Goal: Transaction & Acquisition: Purchase product/service

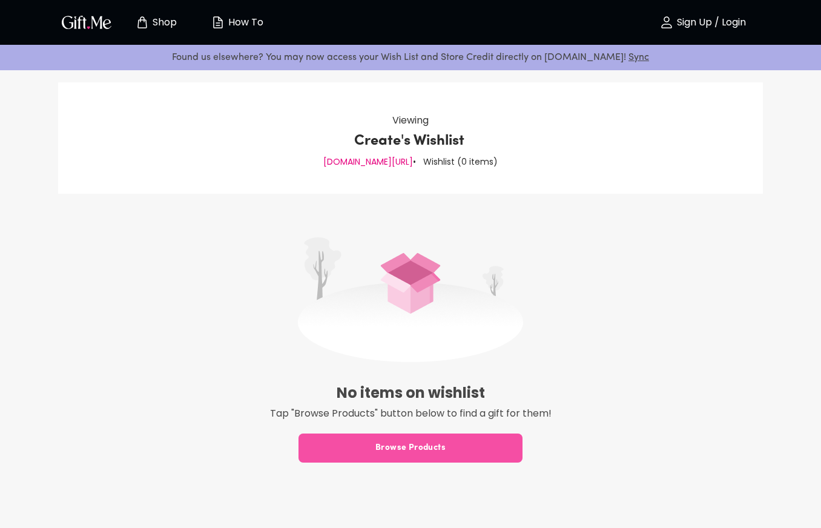
click at [350, 453] on span "Browse Products" at bounding box center [410, 447] width 224 height 13
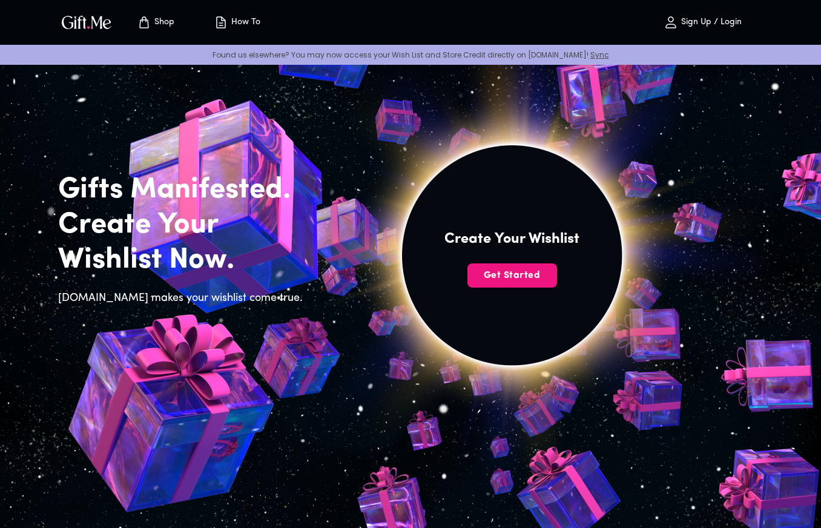
click at [164, 11] on button "Shop" at bounding box center [155, 22] width 67 height 39
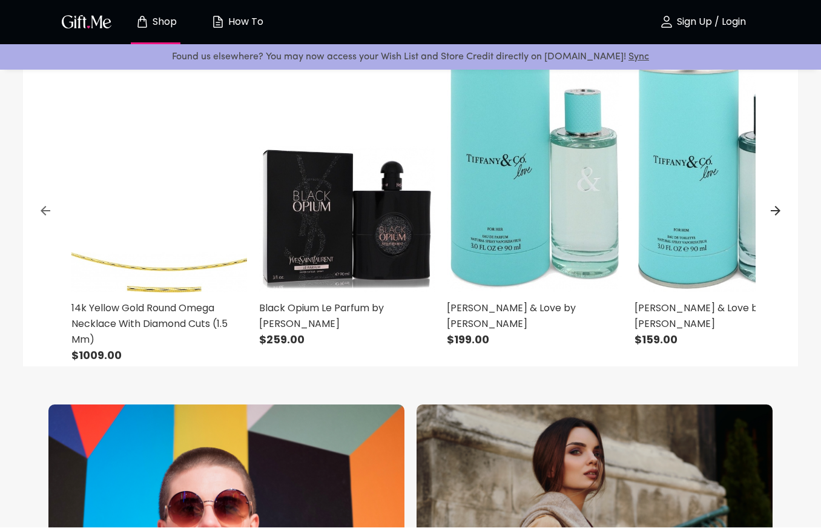
scroll to position [452, 0]
